Goal: Task Accomplishment & Management: Manage account settings

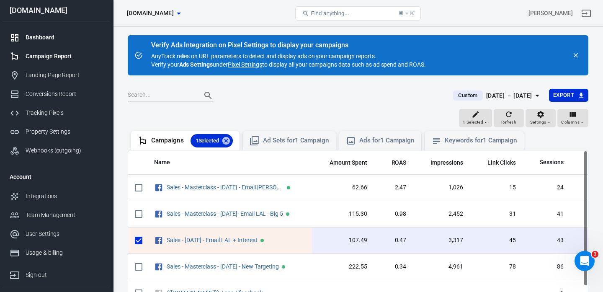
click at [51, 38] on div "Dashboard" at bounding box center [65, 37] width 78 height 9
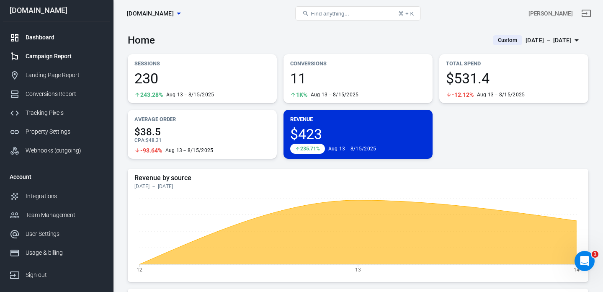
click at [53, 58] on div "Campaign Report" at bounding box center [65, 56] width 78 height 9
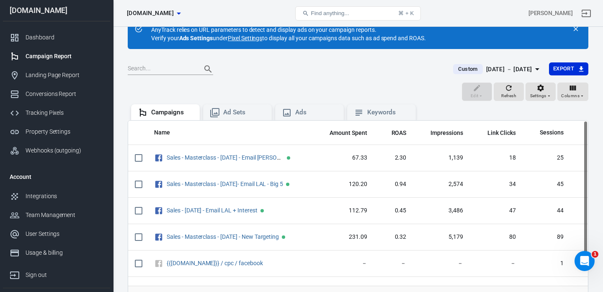
click at [515, 65] on div "[DATE] － [DATE]" at bounding box center [509, 69] width 46 height 10
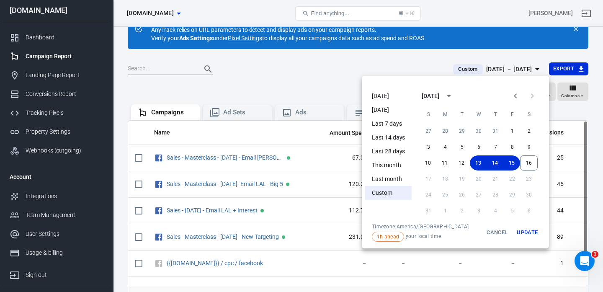
click at [375, 96] on li "[DATE]" at bounding box center [388, 96] width 47 height 14
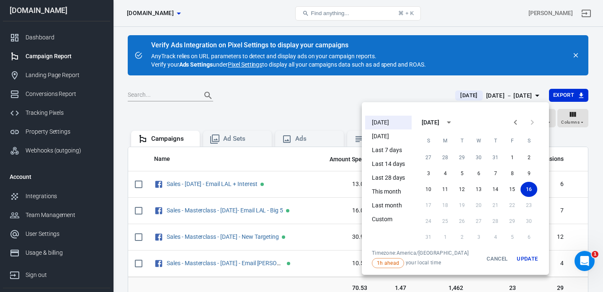
click at [525, 256] on button "Update" at bounding box center [527, 259] width 27 height 18
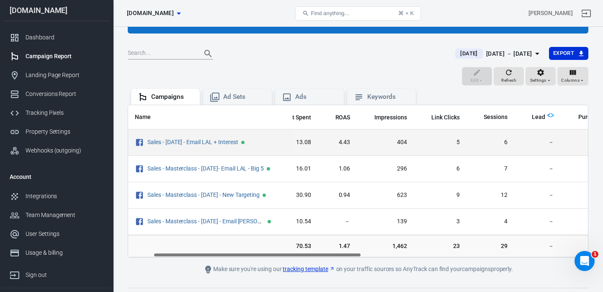
scroll to position [40, 0]
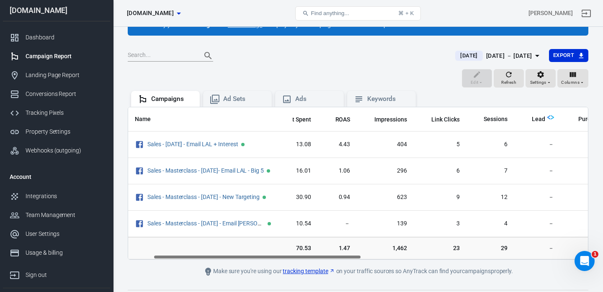
click at [511, 53] on div "[DATE] － [DATE]" at bounding box center [509, 56] width 46 height 10
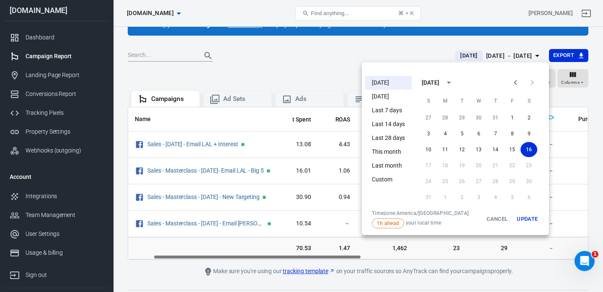
click at [353, 55] on div at bounding box center [301, 146] width 603 height 292
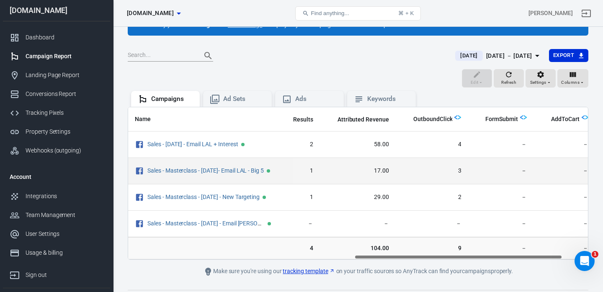
scroll to position [0, 556]
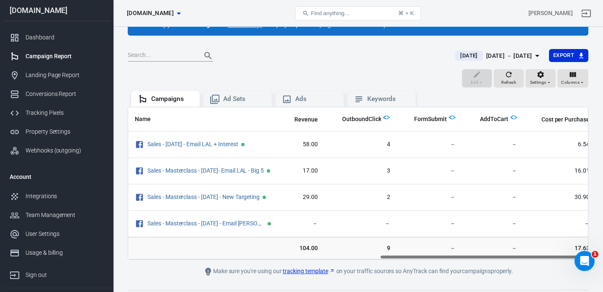
click at [525, 61] on button "[DATE] [DATE] － [DATE]" at bounding box center [499, 56] width 100 height 14
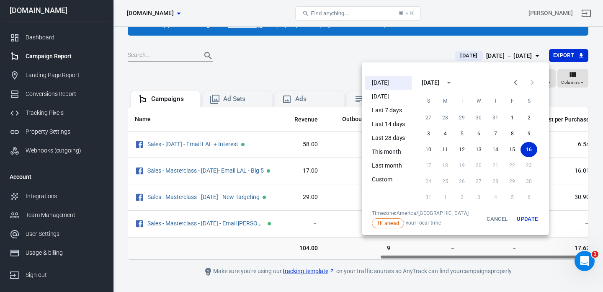
click at [393, 97] on li "[DATE]" at bounding box center [388, 97] width 47 height 14
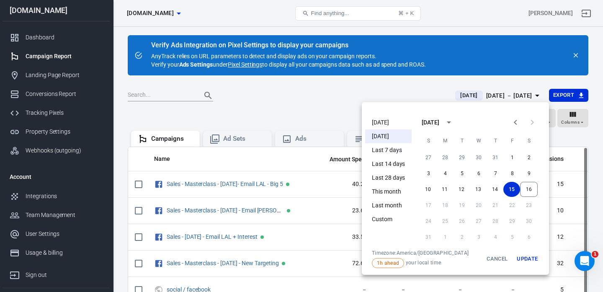
click at [519, 255] on button "Update" at bounding box center [527, 259] width 27 height 18
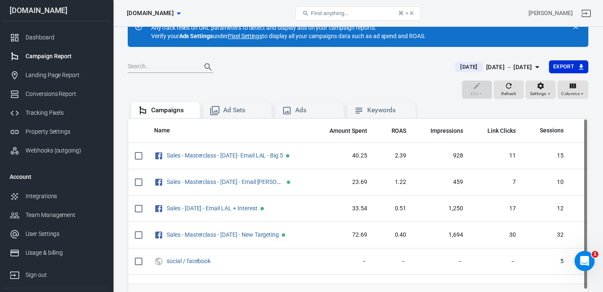
click at [486, 70] on div "[DATE] － [DATE]" at bounding box center [509, 67] width 46 height 10
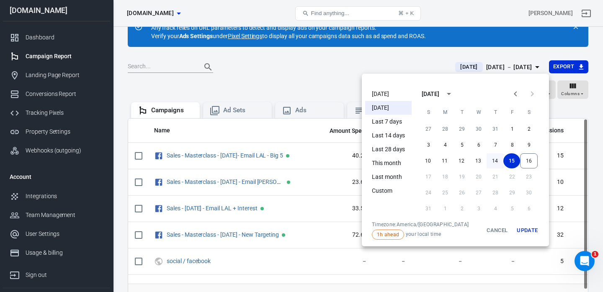
click at [495, 163] on button "14" at bounding box center [495, 160] width 17 height 15
click at [535, 229] on button "Update" at bounding box center [527, 230] width 27 height 18
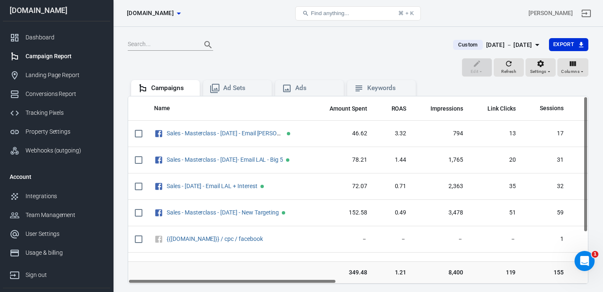
scroll to position [52, 0]
click at [69, 93] on div "Conversions Report" at bounding box center [65, 94] width 78 height 9
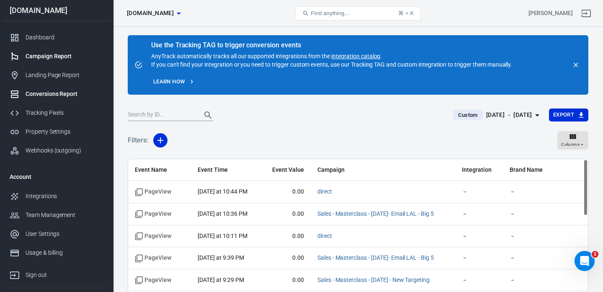
click at [52, 56] on div "Campaign Report" at bounding box center [65, 56] width 78 height 9
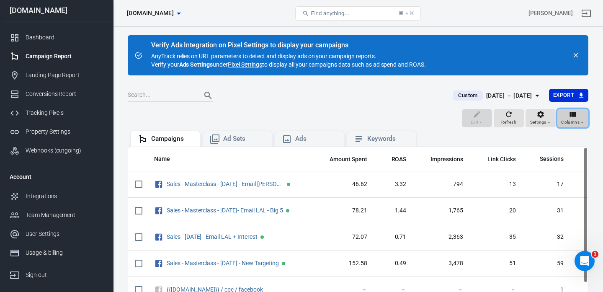
click at [583, 121] on icon "button" at bounding box center [582, 122] width 5 height 5
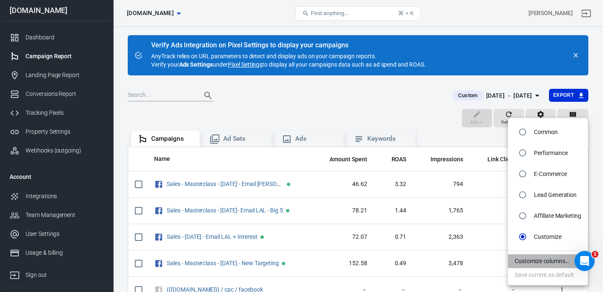
click at [545, 264] on li "Customize columns…" at bounding box center [548, 261] width 80 height 14
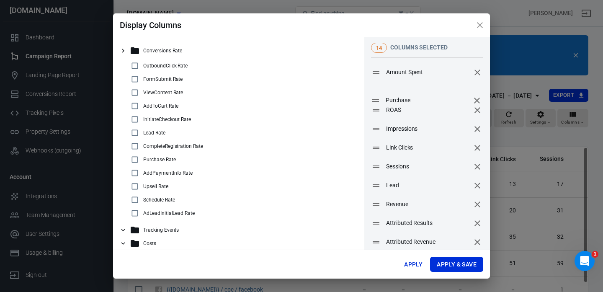
drag, startPoint x: 406, startPoint y: 187, endPoint x: 406, endPoint y: 102, distance: 84.6
click at [406, 102] on span "Purchase" at bounding box center [428, 100] width 84 height 9
drag, startPoint x: 398, startPoint y: 204, endPoint x: 393, endPoint y: 128, distance: 76.4
click at [393, 128] on span "Revenue" at bounding box center [425, 128] width 84 height 9
drag, startPoint x: 398, startPoint y: 238, endPoint x: 396, endPoint y: 151, distance: 86.8
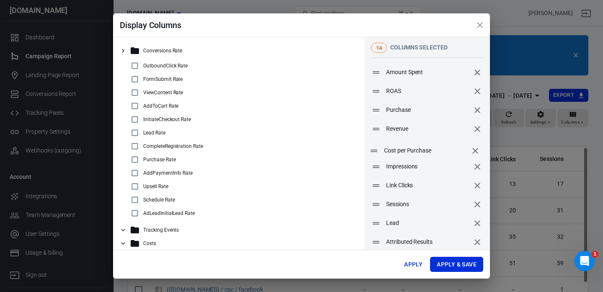
click at [396, 151] on span "Cost per Purchase" at bounding box center [426, 150] width 84 height 9
click at [447, 269] on button "Apply & Save" at bounding box center [456, 265] width 53 height 16
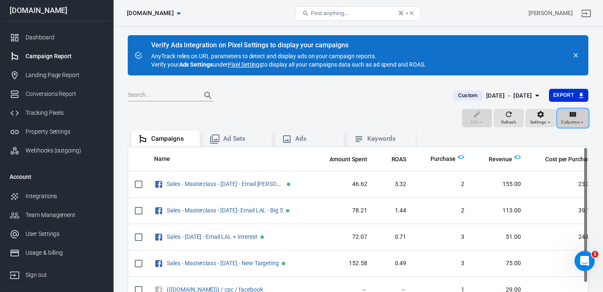
click at [571, 120] on span "Columns" at bounding box center [570, 123] width 18 height 8
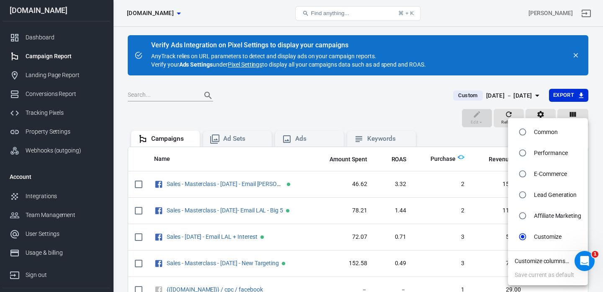
click at [541, 263] on li "Customize columns…" at bounding box center [548, 261] width 80 height 14
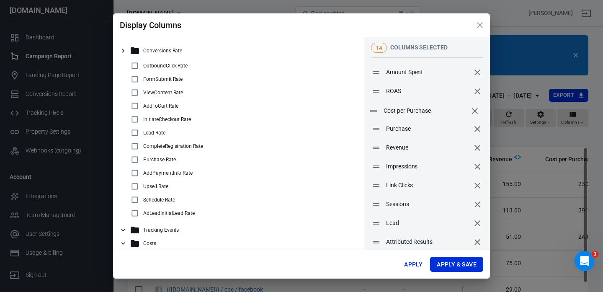
drag, startPoint x: 405, startPoint y: 146, endPoint x: 402, endPoint y: 109, distance: 36.6
click at [402, 109] on span "Cost per Purchase" at bounding box center [426, 110] width 84 height 9
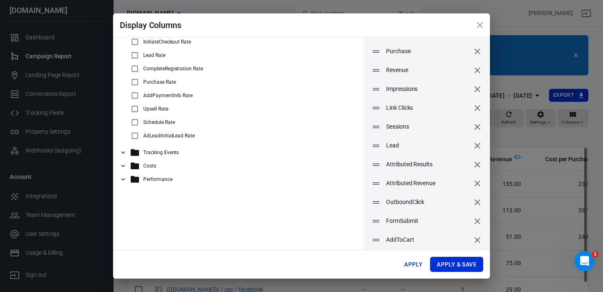
scroll to position [80, 0]
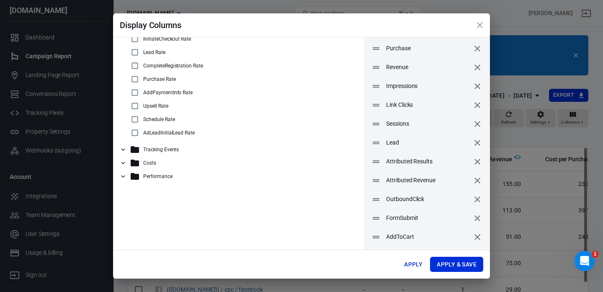
click at [189, 175] on div "Performance" at bounding box center [242, 176] width 225 height 10
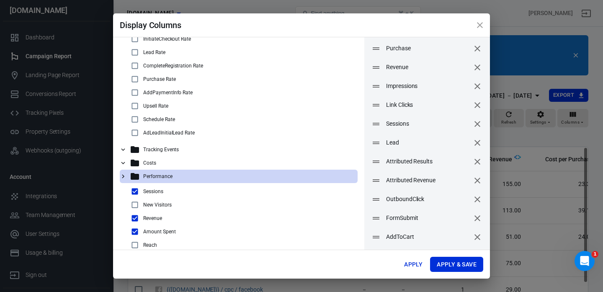
scroll to position [0, 0]
click at [176, 144] on div "Tracking Events" at bounding box center [242, 149] width 225 height 10
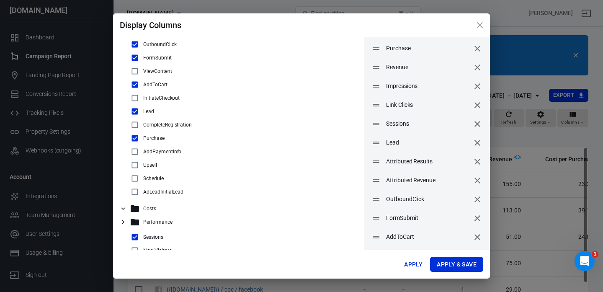
scroll to position [134, 0]
click at [165, 204] on div "Costs" at bounding box center [242, 208] width 225 height 10
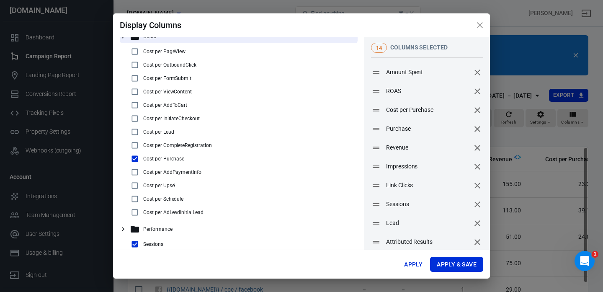
scroll to position [386, 0]
click at [452, 266] on button "Apply & Save" at bounding box center [456, 265] width 53 height 16
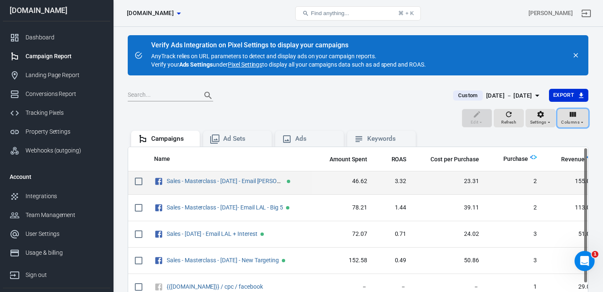
scroll to position [0, 0]
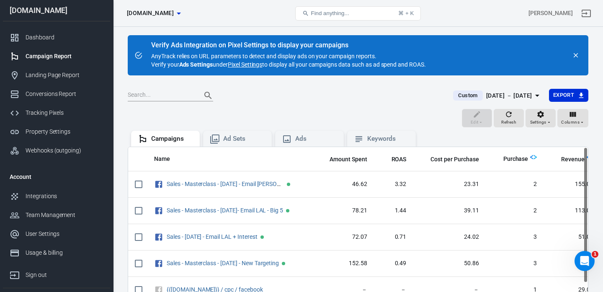
click at [486, 95] on div "[DATE] － [DATE]" at bounding box center [509, 95] width 46 height 10
